Goal: Information Seeking & Learning: Learn about a topic

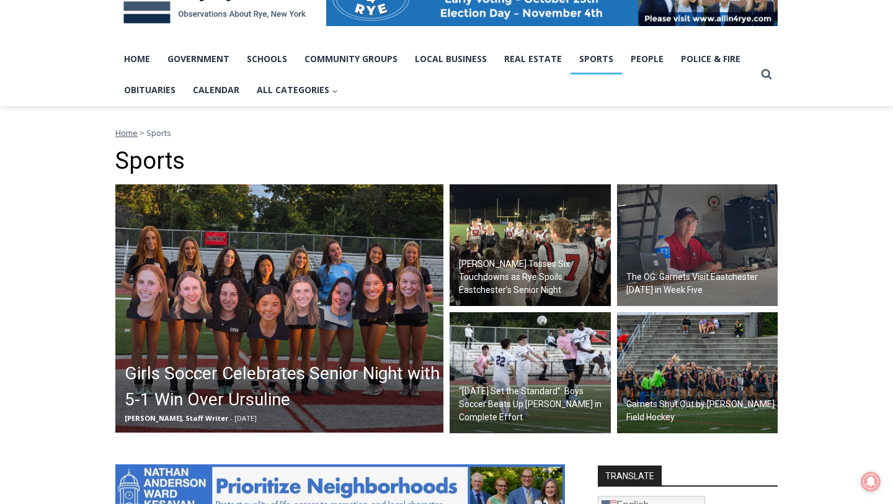
click at [507, 241] on img at bounding box center [530, 245] width 161 height 122
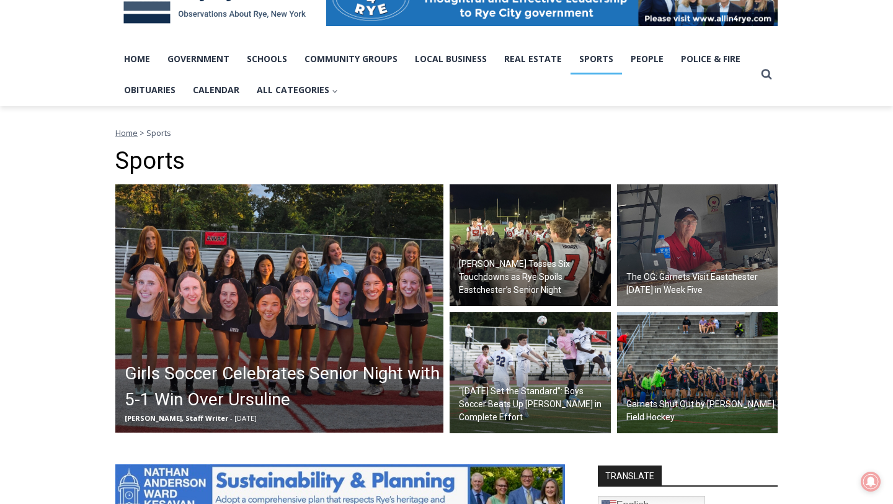
click at [509, 247] on img at bounding box center [530, 245] width 161 height 122
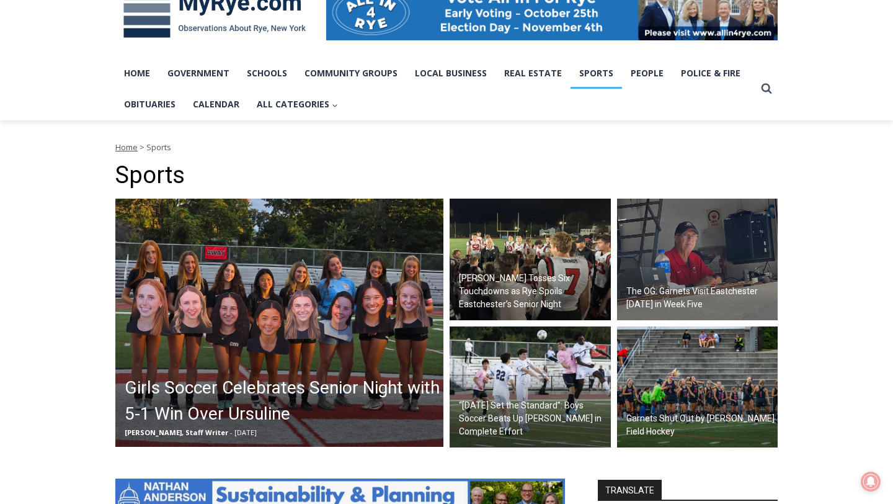
scroll to position [209, 0]
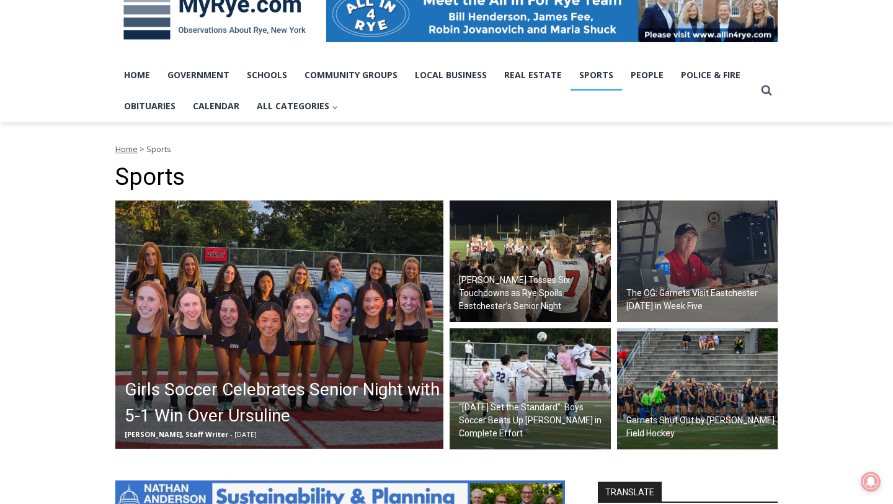
click at [508, 247] on img at bounding box center [530, 261] width 161 height 122
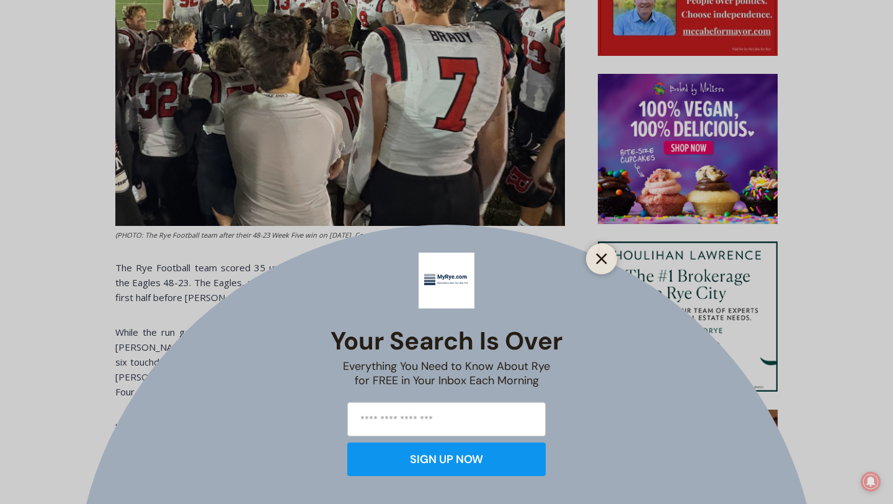
click at [601, 257] on line "Close" at bounding box center [601, 258] width 9 height 9
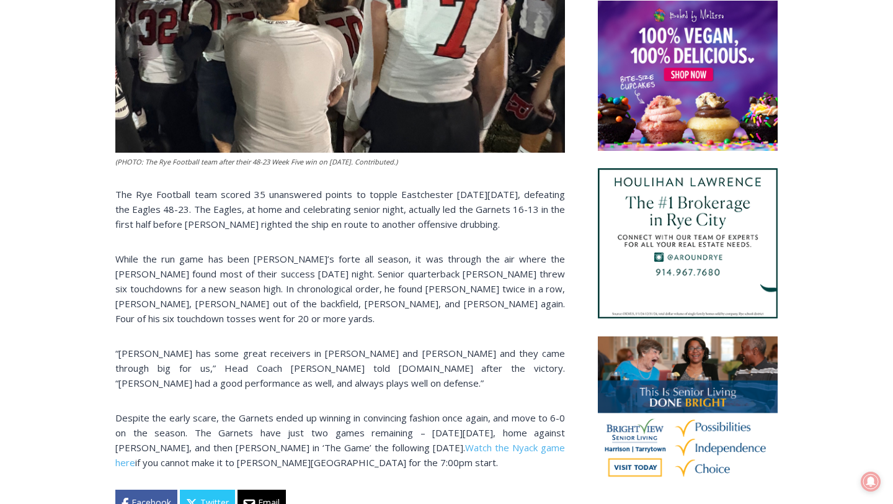
scroll to position [798, 0]
